Goal: Check status: Check status

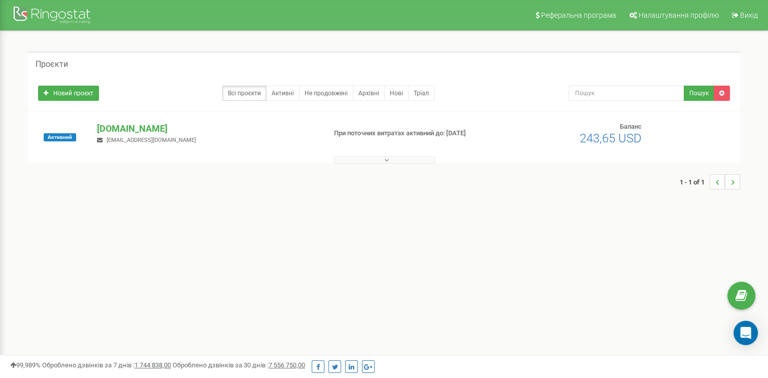
drag, startPoint x: 308, startPoint y: 236, endPoint x: 267, endPoint y: 188, distance: 63.3
click at [303, 236] on div "Реферальна програма Налаштування профілю Вихід Проєкти Новий проєкт Всі проєкти…" at bounding box center [384, 304] width 768 height 609
click at [170, 125] on p "[DOMAIN_NAME]" at bounding box center [207, 128] width 220 height 13
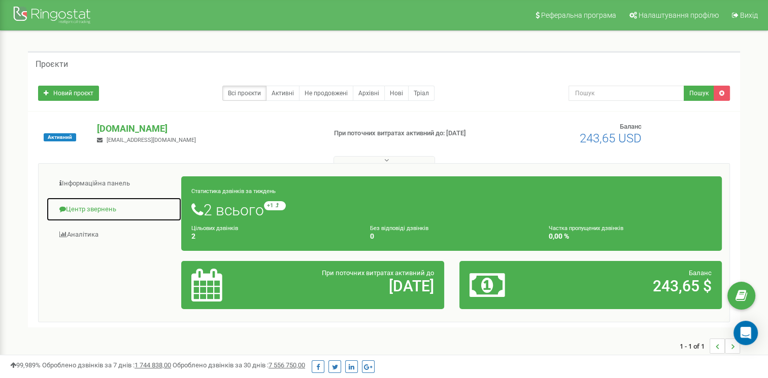
click at [92, 210] on link "Центр звернень" at bounding box center [113, 209] width 135 height 25
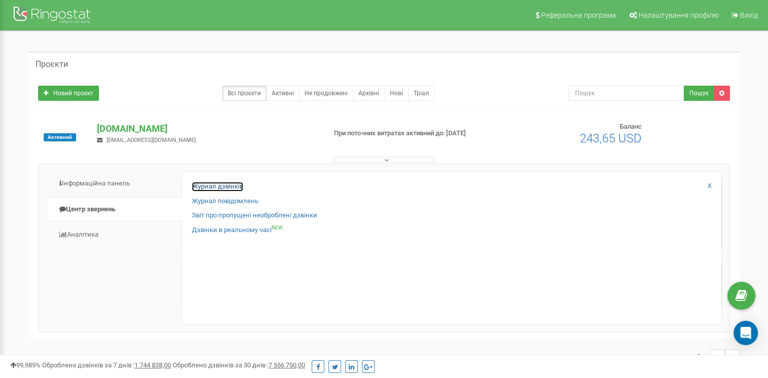
click at [223, 188] on link "Журнал дзвінків" at bounding box center [217, 187] width 51 height 10
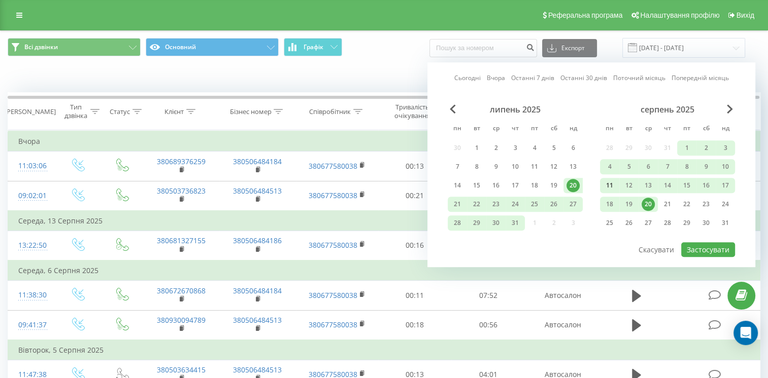
click at [609, 182] on div "11" at bounding box center [609, 185] width 13 height 13
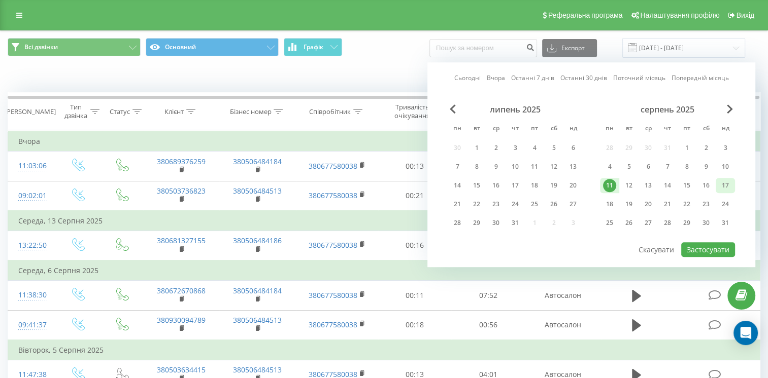
click at [724, 184] on div "17" at bounding box center [724, 185] width 13 height 13
click at [703, 245] on button "Застосувати" at bounding box center [708, 250] width 54 height 15
type input "[DATE] - [DATE]"
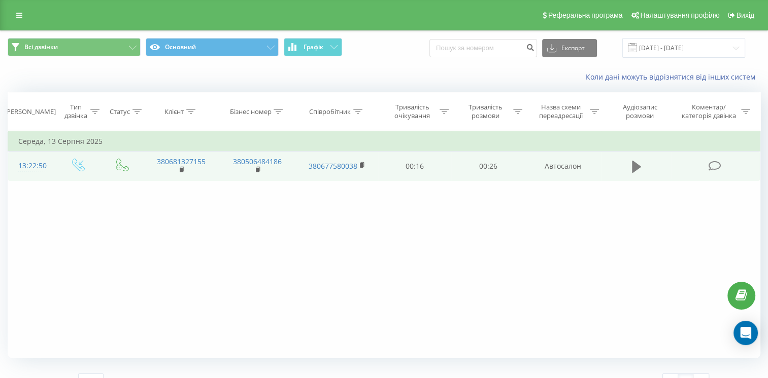
click at [637, 165] on icon at bounding box center [636, 167] width 9 height 12
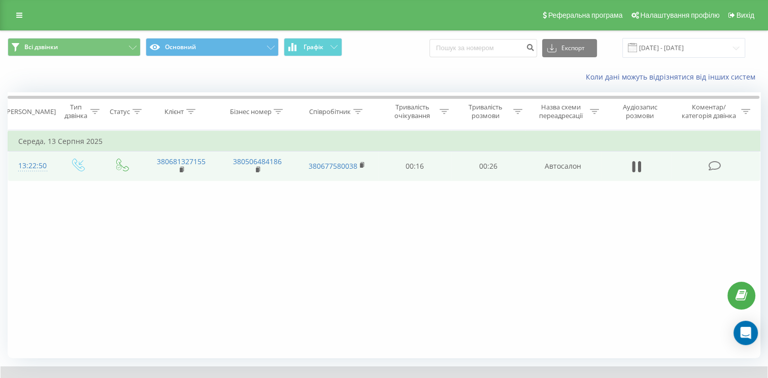
drag, startPoint x: 740, startPoint y: 11, endPoint x: 740, endPoint y: 32, distance: 21.3
click at [740, 11] on span "Вихід" at bounding box center [745, 15] width 18 height 8
click at [749, 14] on span "Вихід" at bounding box center [745, 15] width 18 height 8
